Goal: Transaction & Acquisition: Purchase product/service

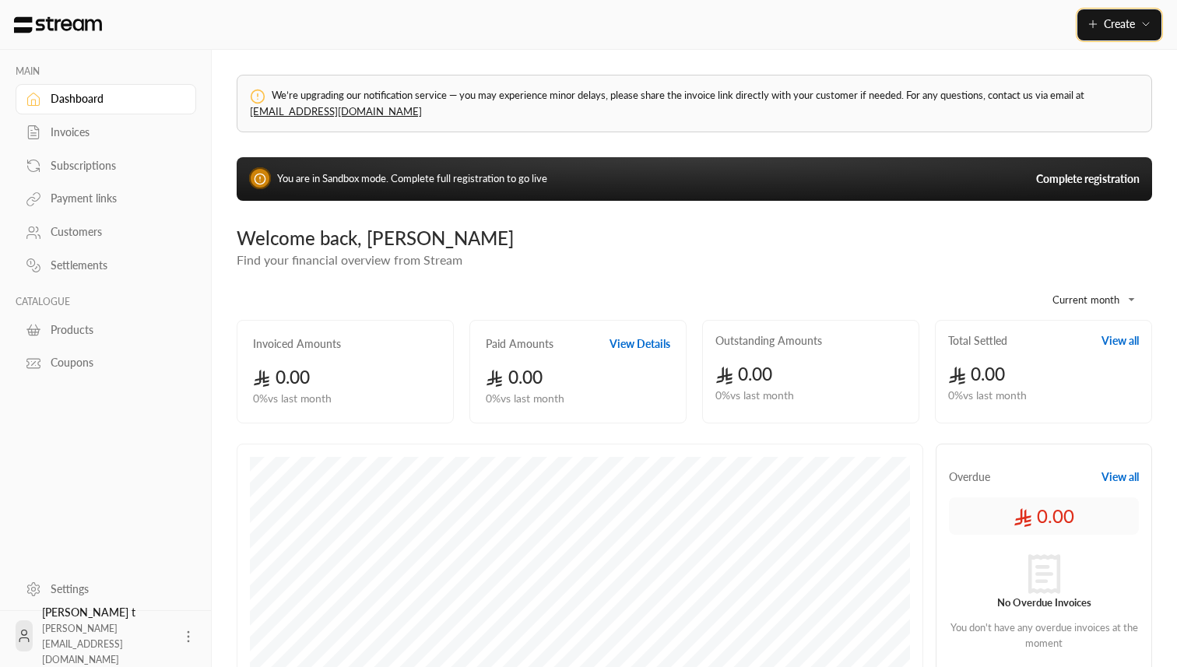
click at [1114, 32] on button "Create" at bounding box center [1120, 24] width 84 height 31
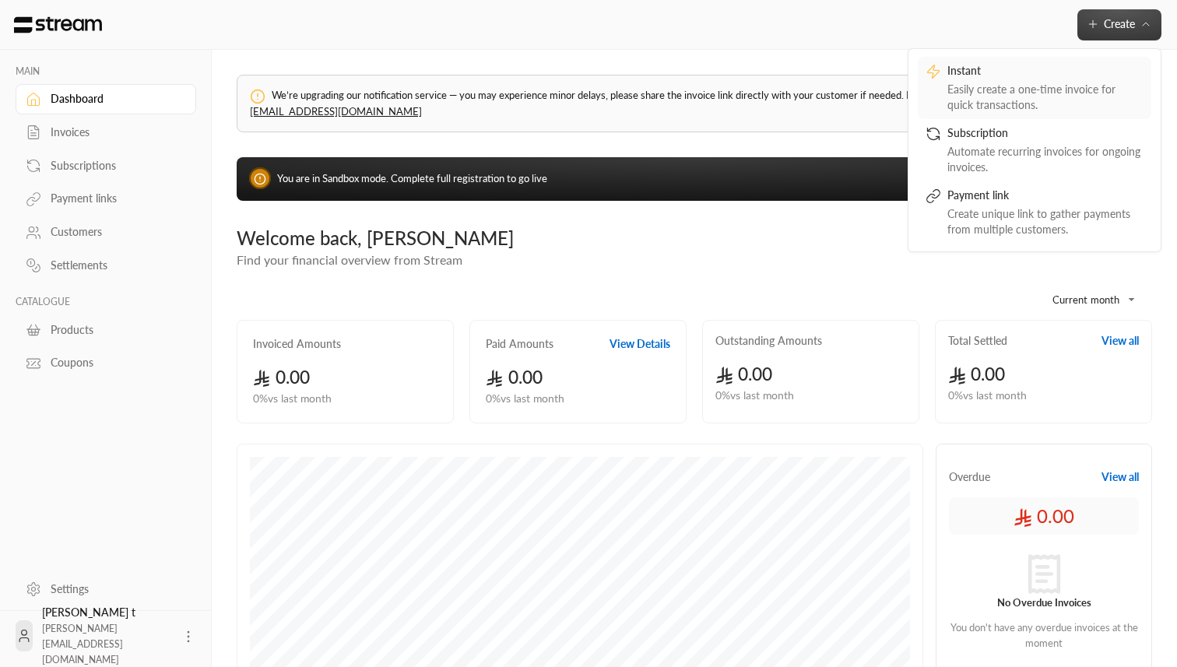
click at [1061, 89] on div "Easily create a one-time invoice for quick transactions." at bounding box center [1046, 97] width 196 height 31
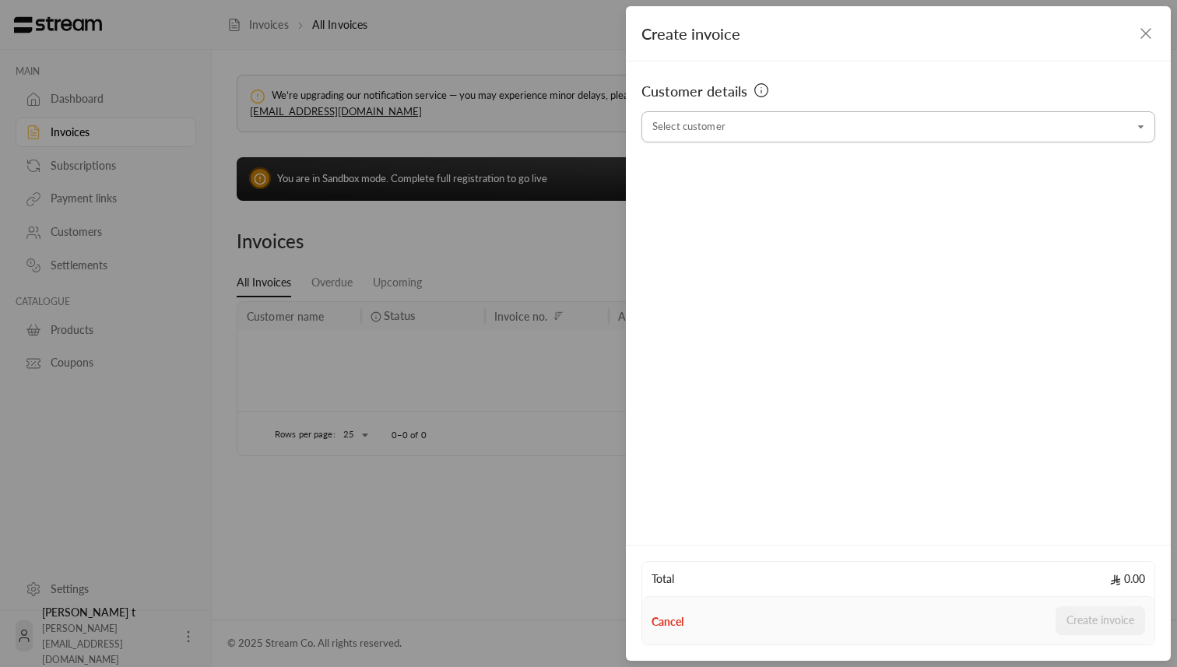
click at [744, 126] on input "Select customer" at bounding box center [899, 127] width 514 height 27
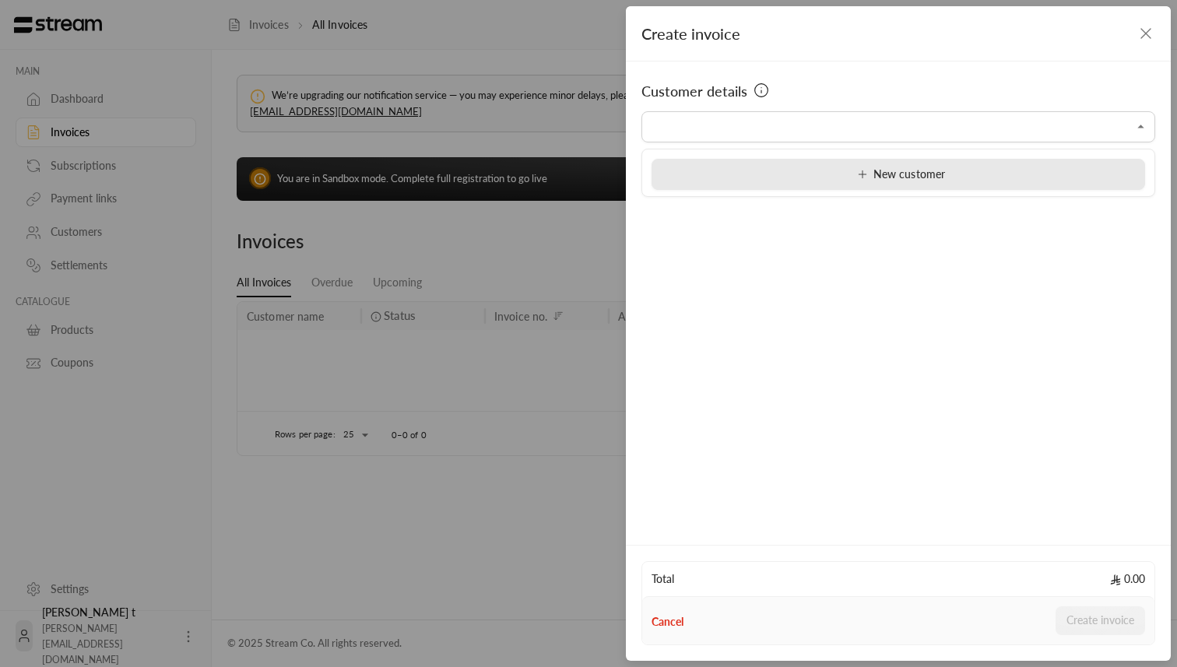
click at [695, 177] on div "New customer" at bounding box center [898, 175] width 477 height 16
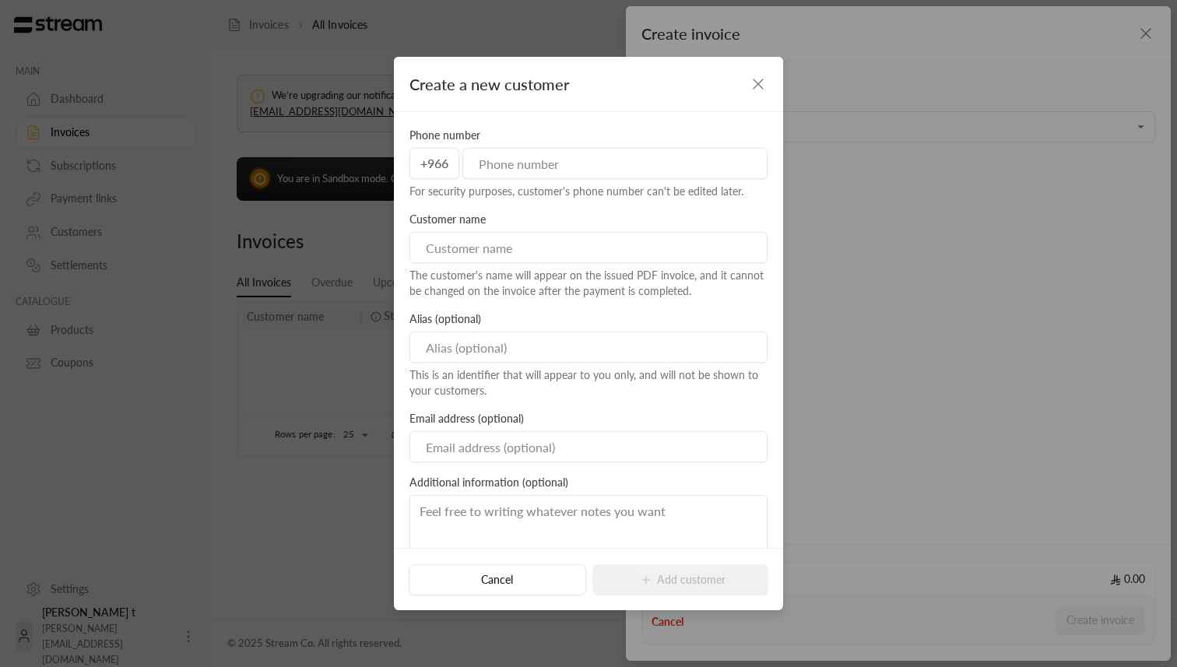
click at [539, 177] on input "tel" at bounding box center [615, 163] width 305 height 31
type input "505430806"
click at [510, 258] on input at bounding box center [589, 247] width 358 height 31
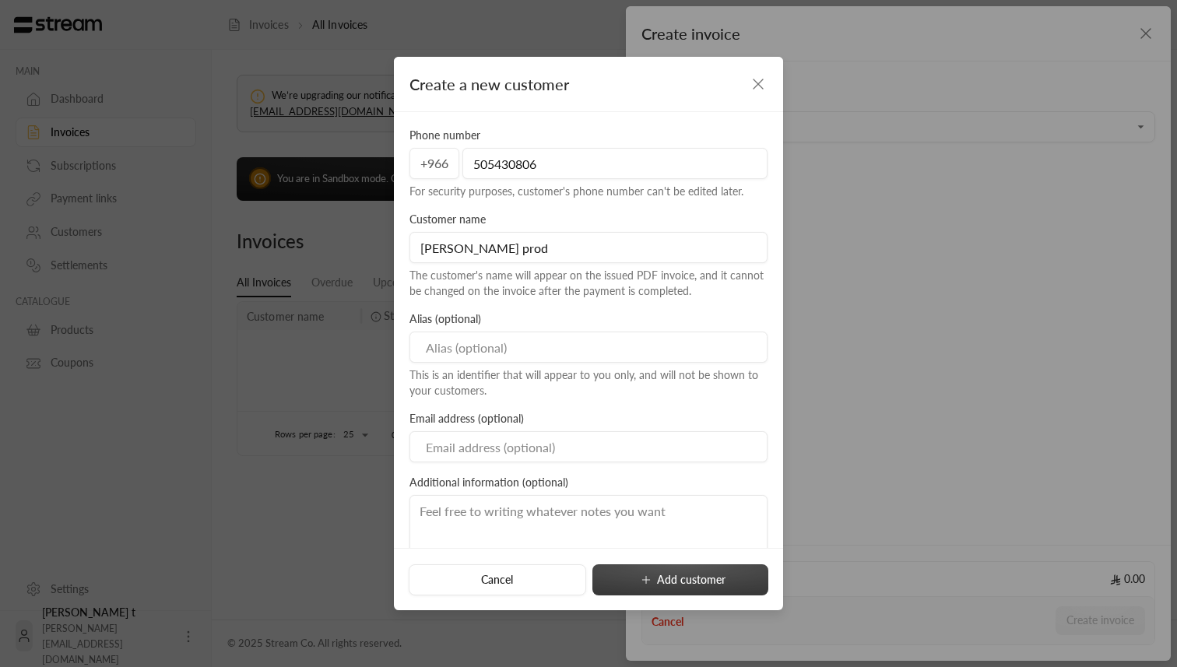
type input "[PERSON_NAME] prod"
click at [686, 576] on button "Add customer" at bounding box center [681, 580] width 176 height 31
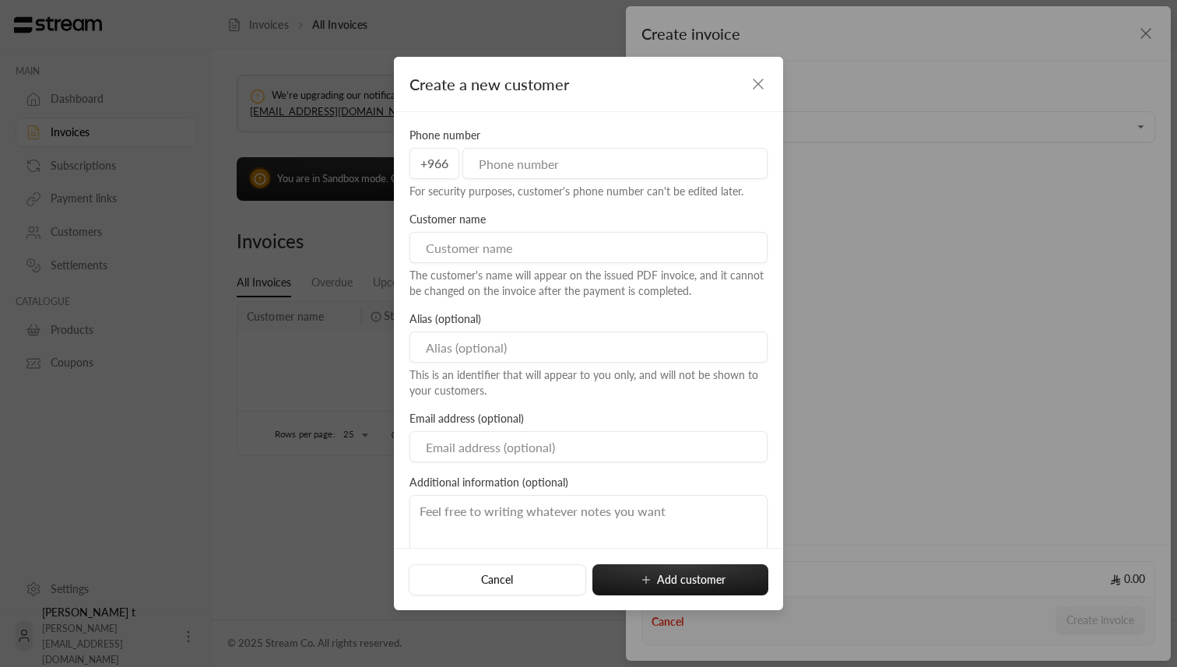
type input "**********"
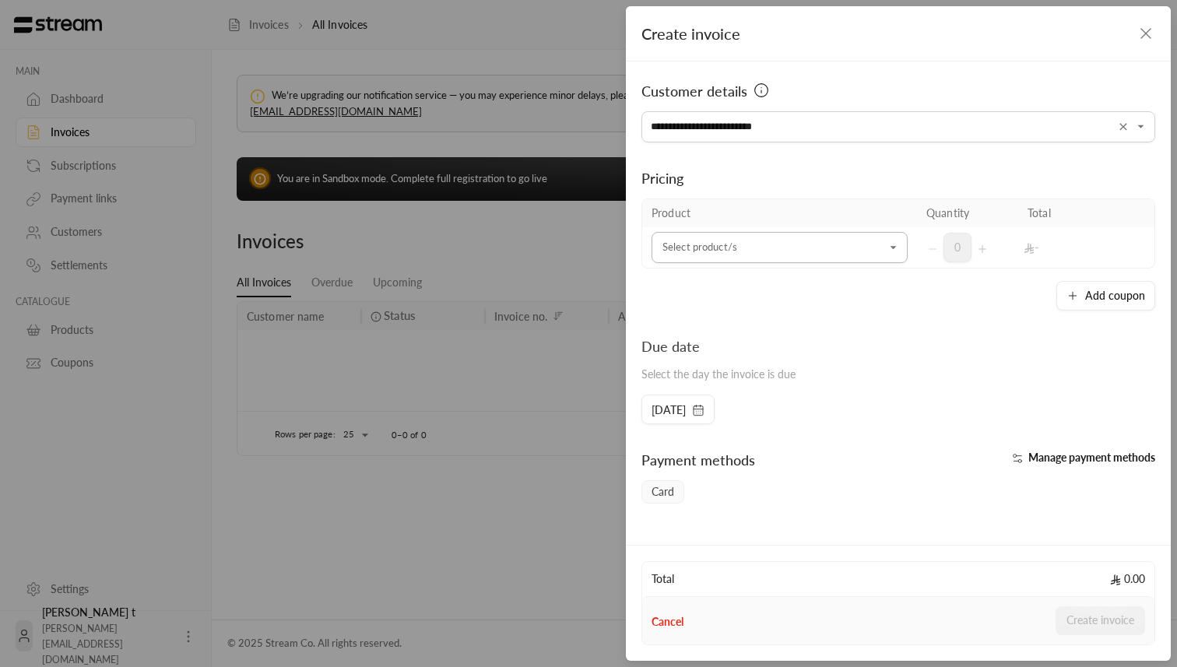
click at [741, 257] on input "Select customer" at bounding box center [780, 247] width 256 height 27
click at [736, 286] on li "+ New product" at bounding box center [780, 295] width 236 height 31
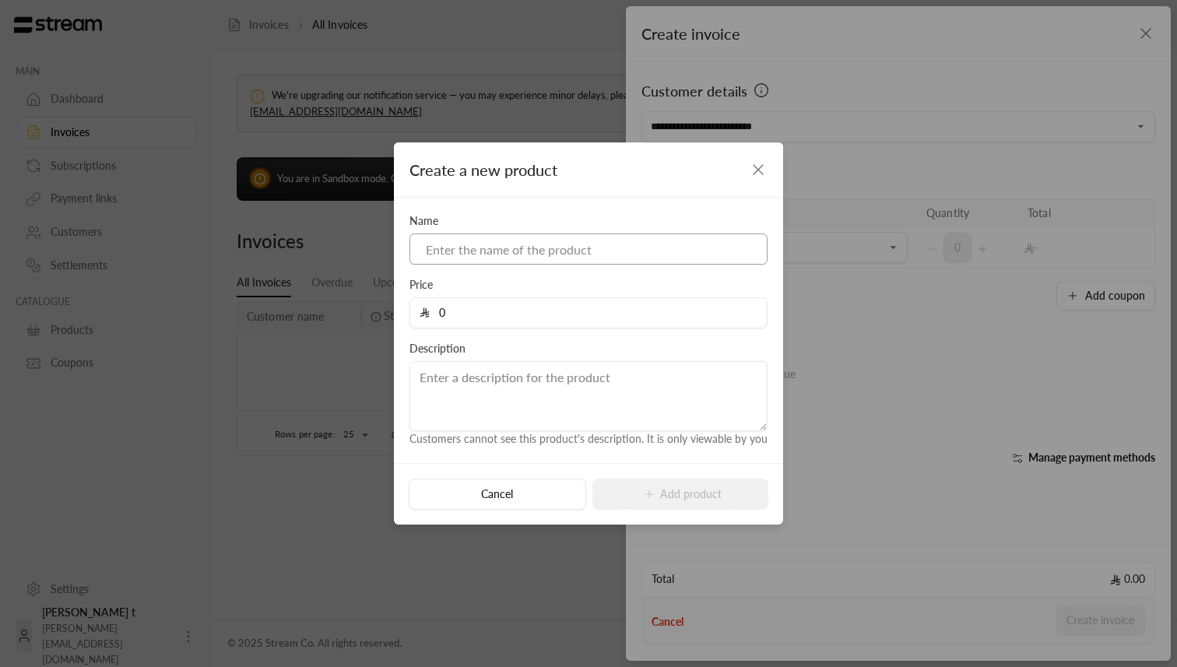
click at [533, 249] on input at bounding box center [589, 249] width 358 height 31
type input "100"
click at [463, 315] on input "0" at bounding box center [594, 313] width 328 height 30
type input "100"
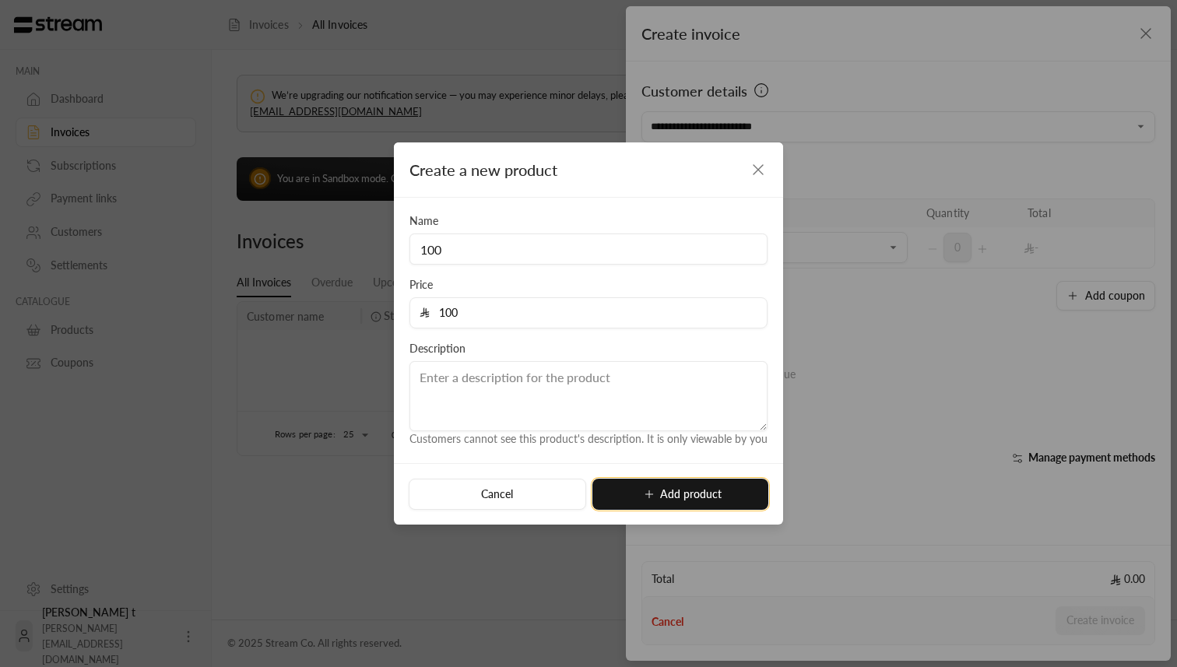
click at [649, 484] on button "Add product" at bounding box center [681, 494] width 176 height 31
type input "0"
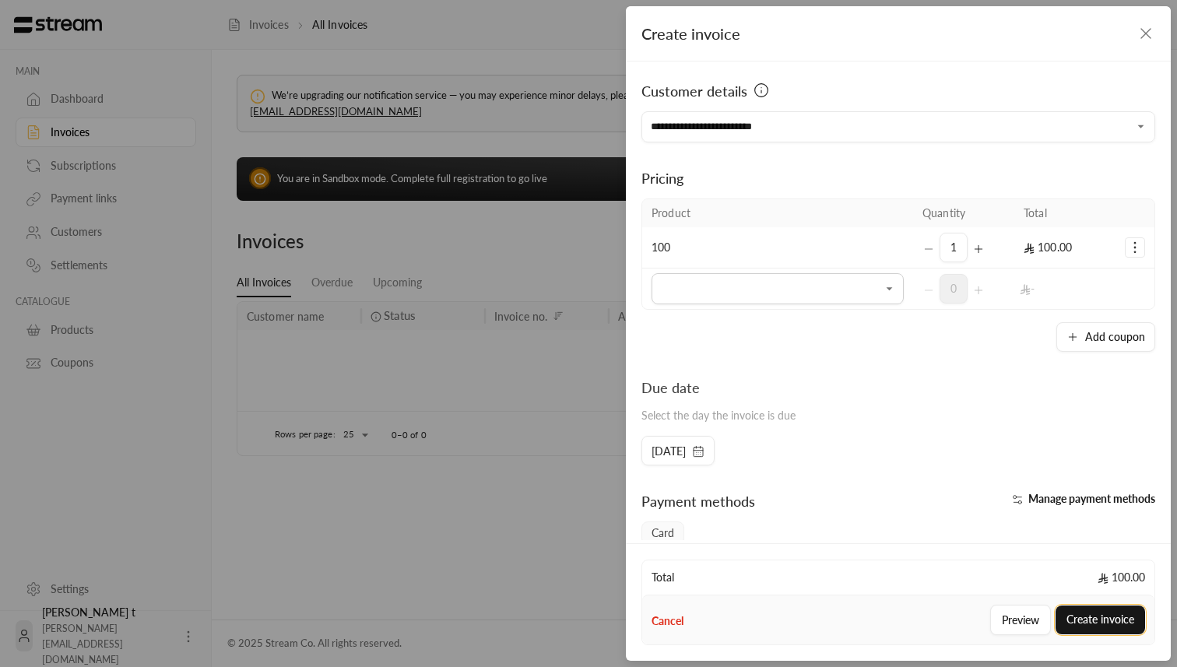
click at [1098, 618] on button "Create invoice" at bounding box center [1101, 620] width 90 height 29
